Goal: Transaction & Acquisition: Purchase product/service

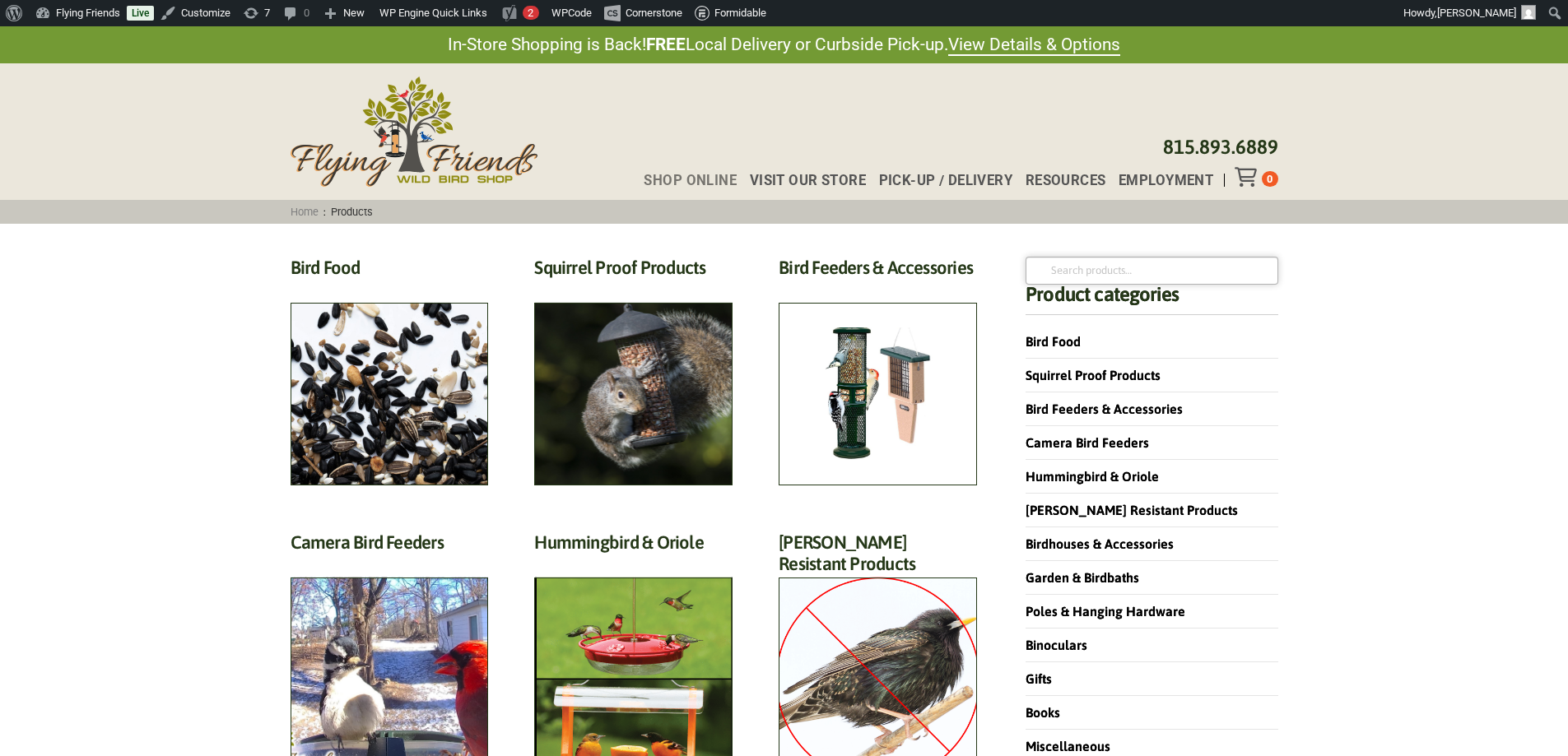
click at [1105, 268] on input "Search for:" at bounding box center [1151, 271] width 251 height 28
type input "plus"
click button "Search" at bounding box center [0, 0] width 0 height 0
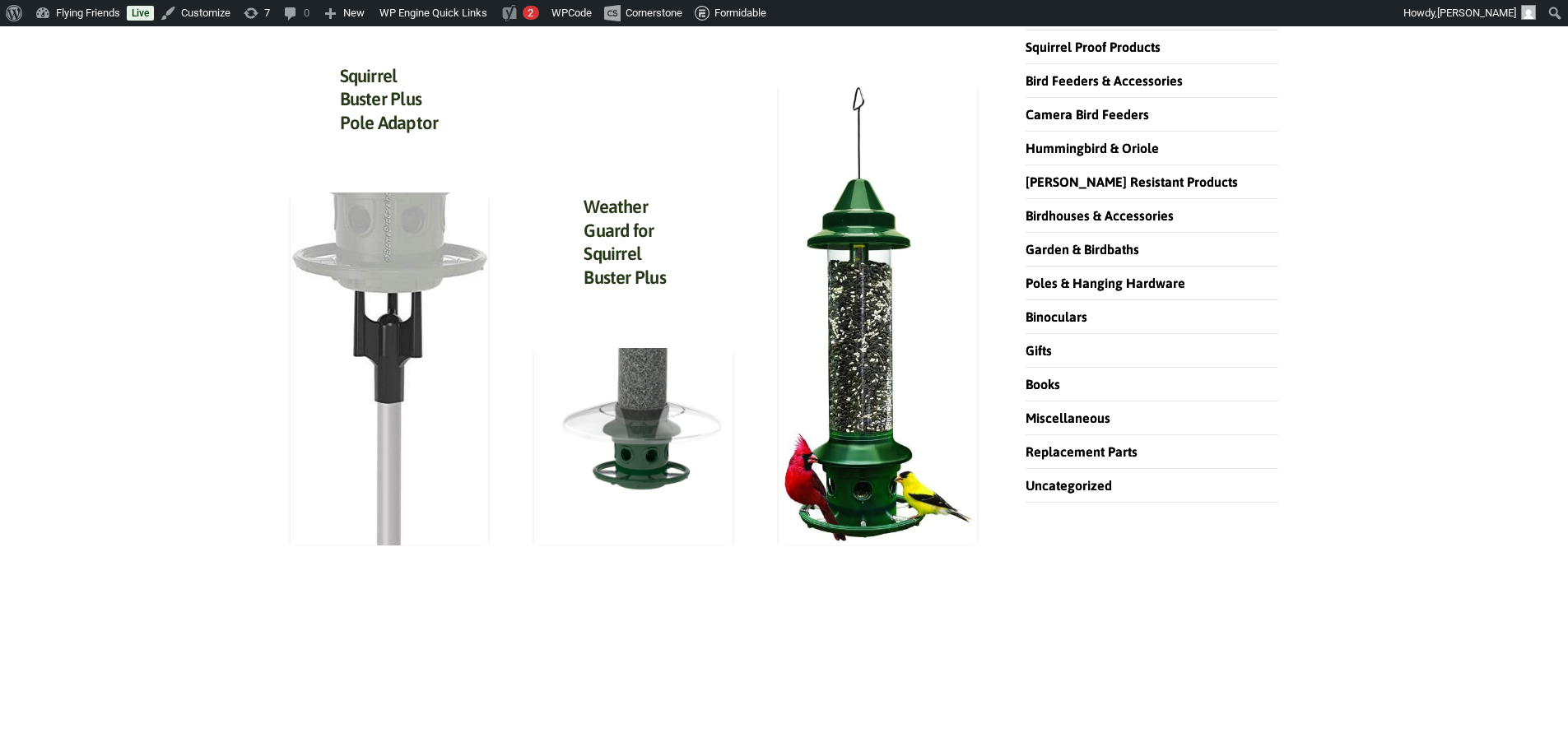
scroll to position [329, 0]
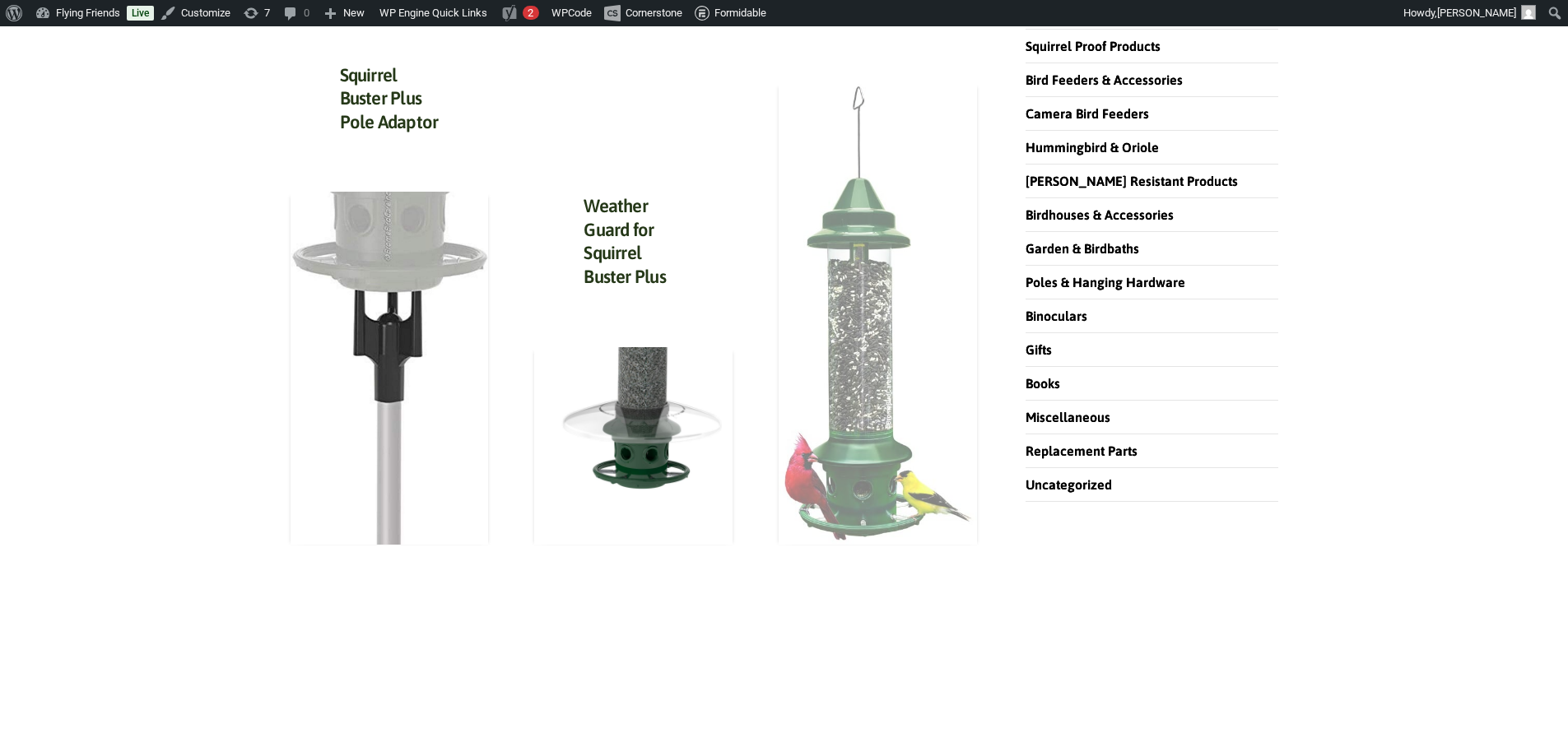
click at [912, 251] on img at bounding box center [877, 313] width 198 height 463
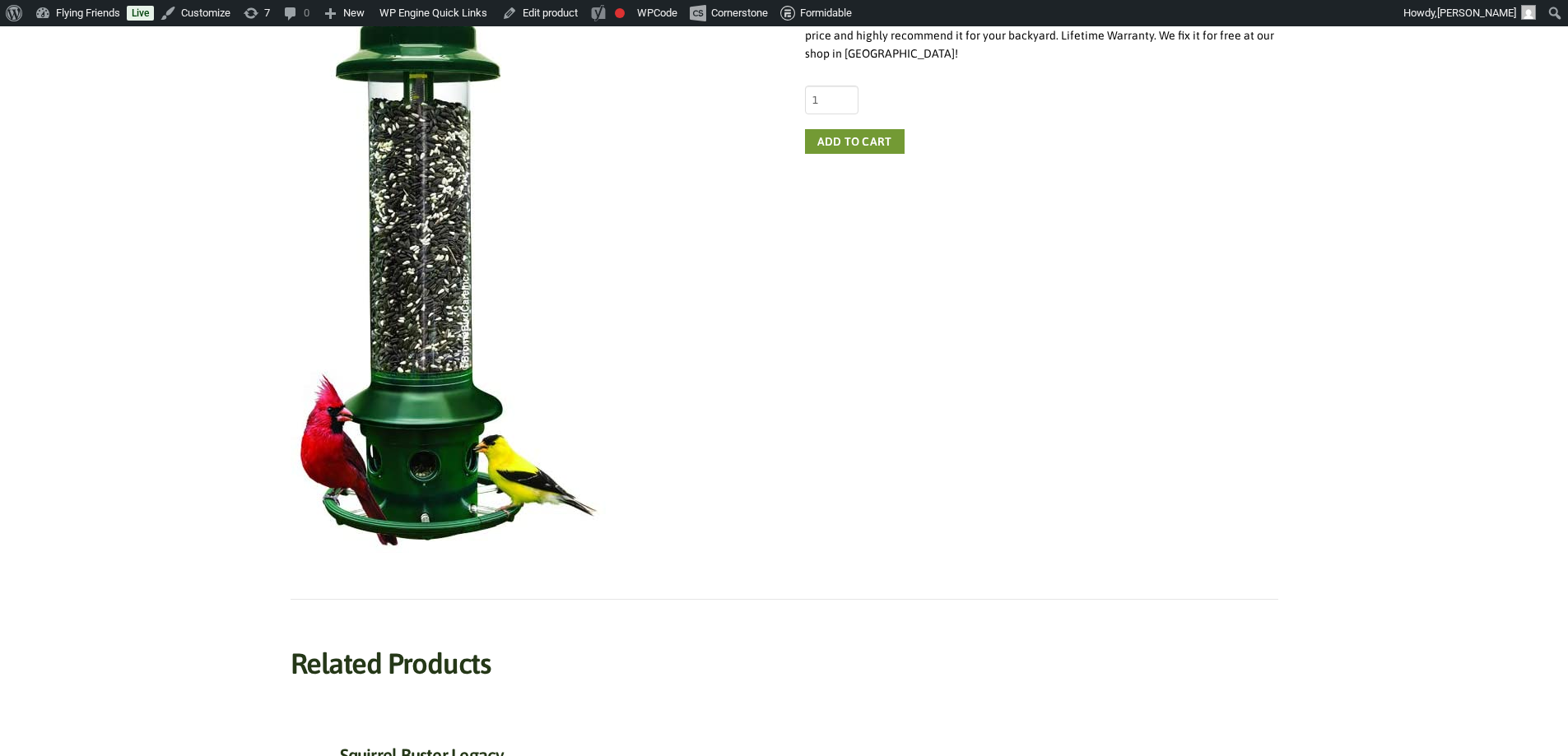
scroll to position [247, 0]
